Goal: Navigation & Orientation: Find specific page/section

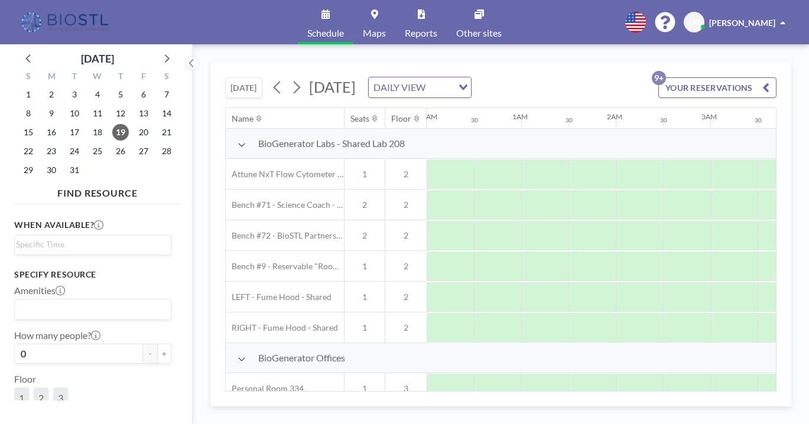
scroll to position [0, 576]
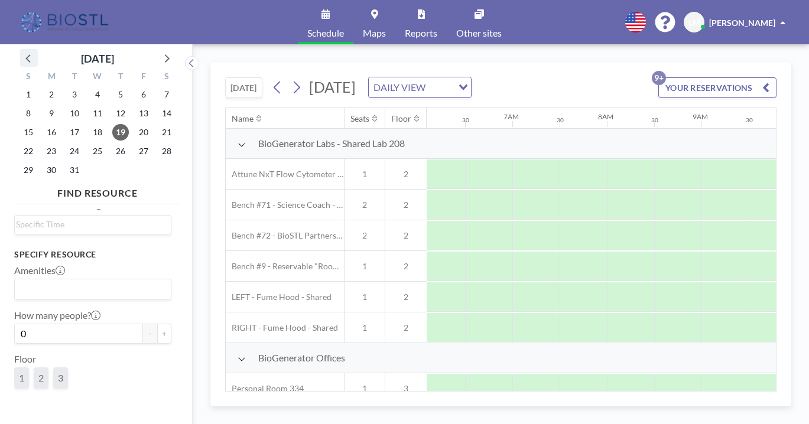
click at [22, 50] on icon at bounding box center [28, 57] width 15 height 15
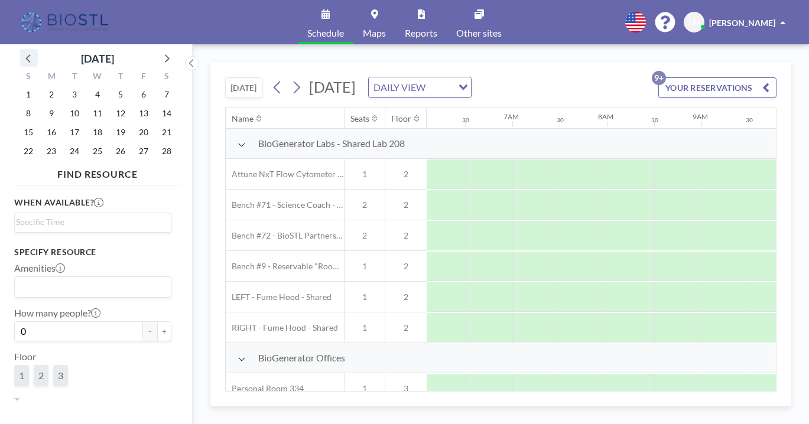
click at [22, 50] on icon at bounding box center [28, 57] width 15 height 15
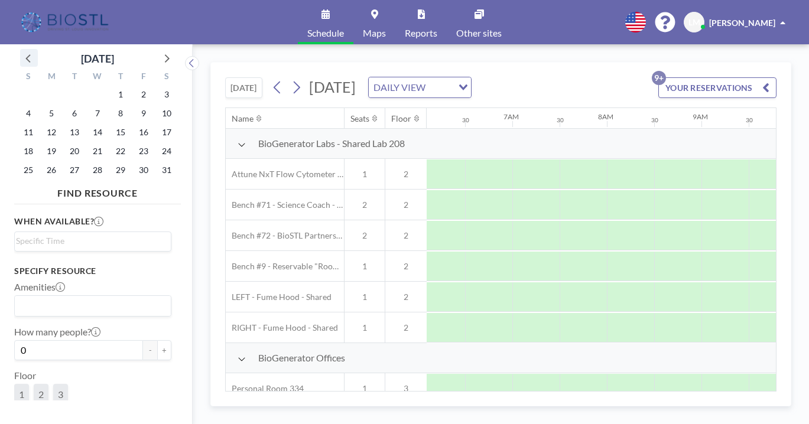
scroll to position [20, 0]
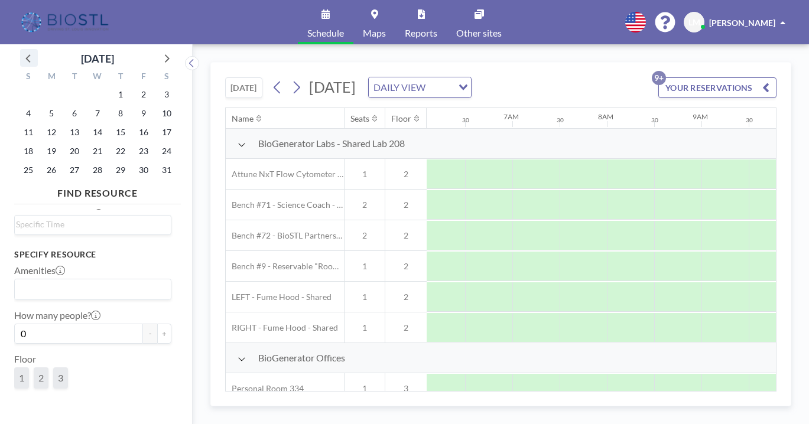
click at [22, 50] on icon at bounding box center [28, 57] width 15 height 15
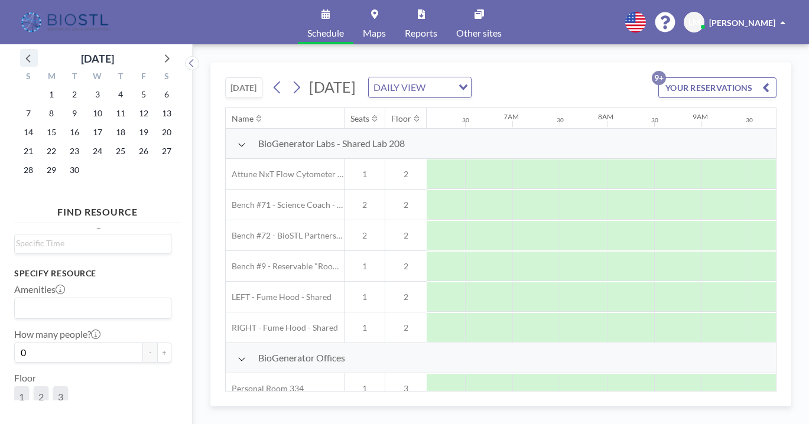
scroll to position [37, 0]
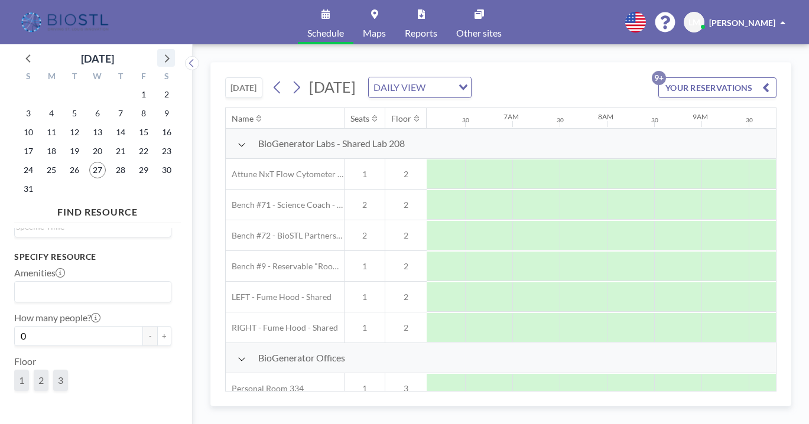
click at [165, 54] on icon at bounding box center [167, 58] width 5 height 8
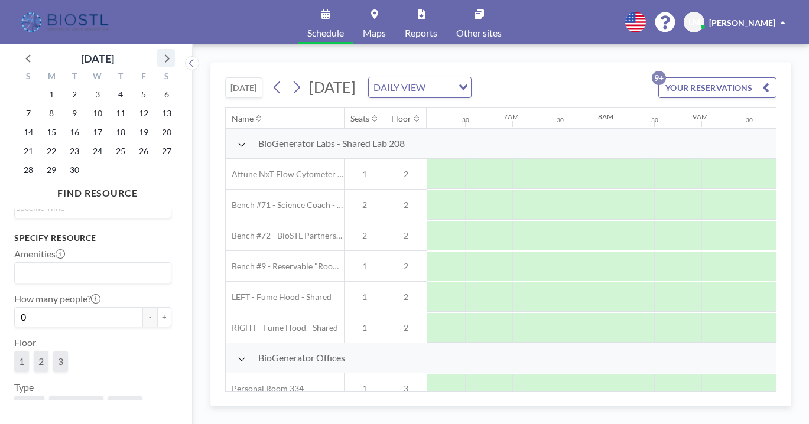
scroll to position [20, 0]
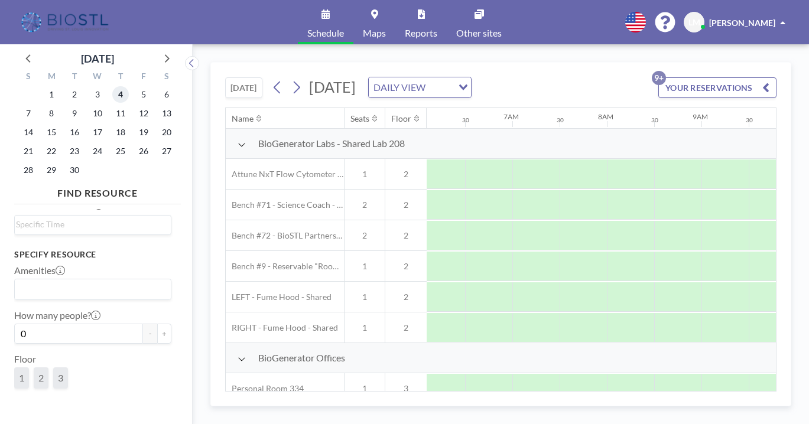
click at [112, 87] on span "4" at bounding box center [120, 94] width 17 height 17
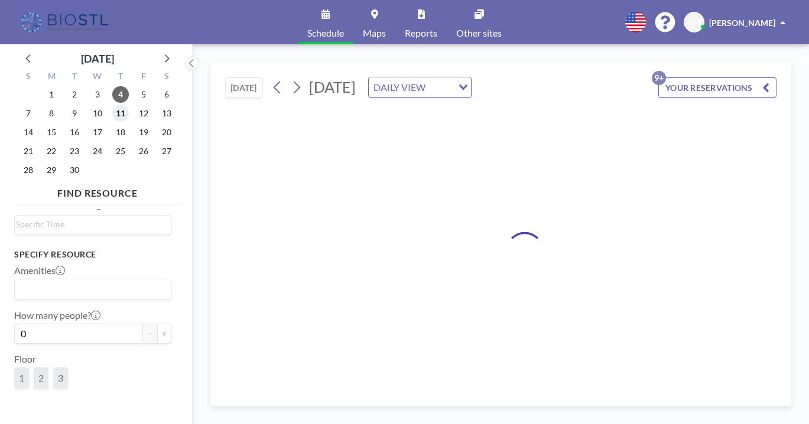
click at [112, 105] on span "11" at bounding box center [120, 113] width 17 height 17
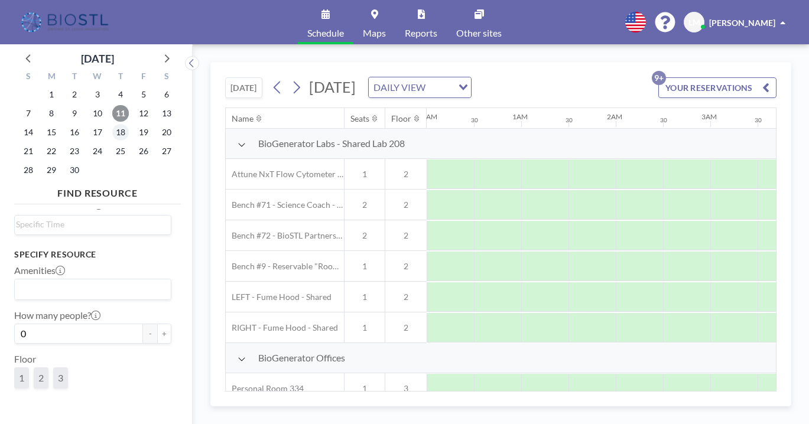
scroll to position [0, 0]
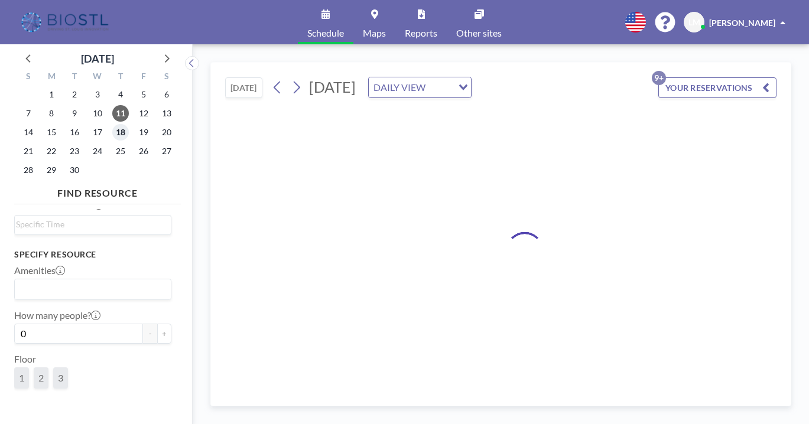
click at [112, 124] on span "18" at bounding box center [120, 132] width 17 height 17
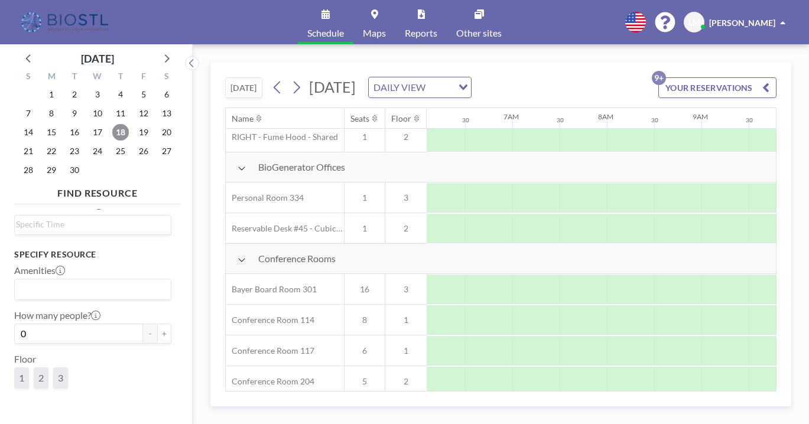
scroll to position [199, 576]
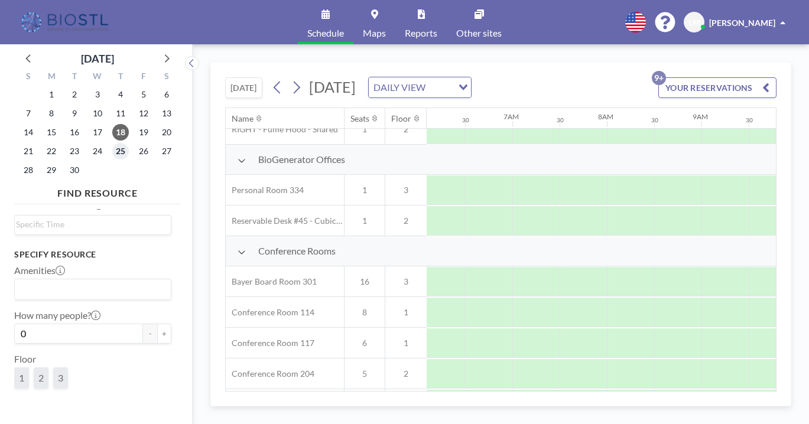
click at [112, 143] on span "25" at bounding box center [120, 151] width 17 height 17
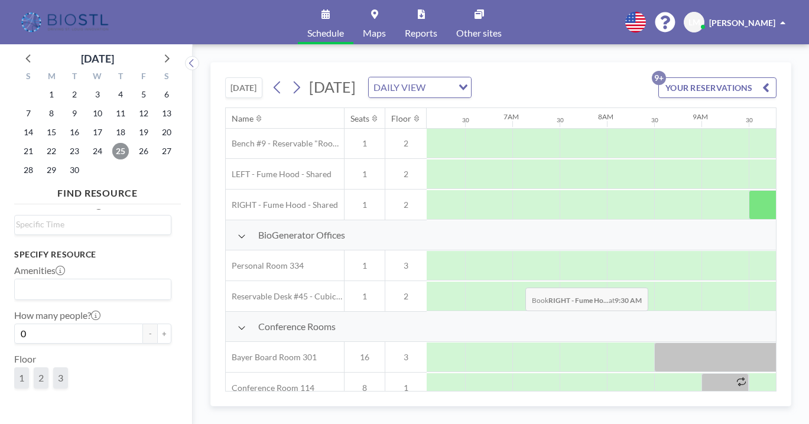
scroll to position [200, 576]
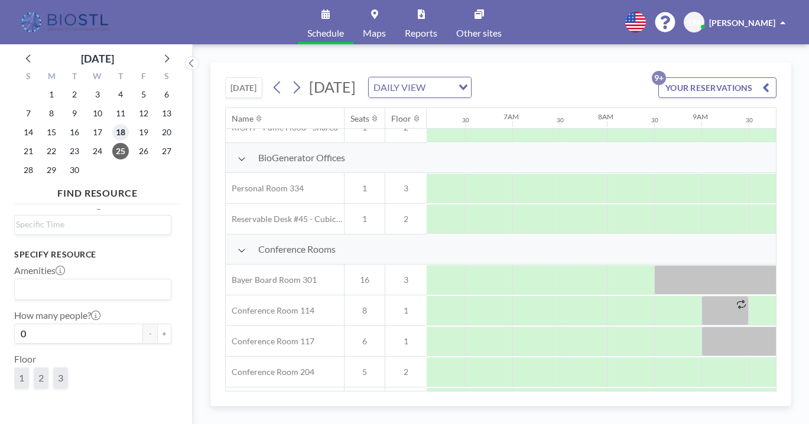
click at [112, 124] on span "18" at bounding box center [120, 132] width 17 height 17
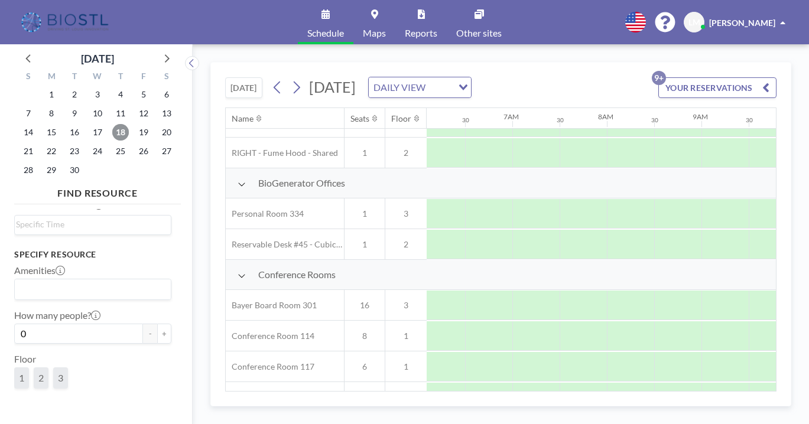
scroll to position [206, 576]
